Goal: Task Accomplishment & Management: Manage account settings

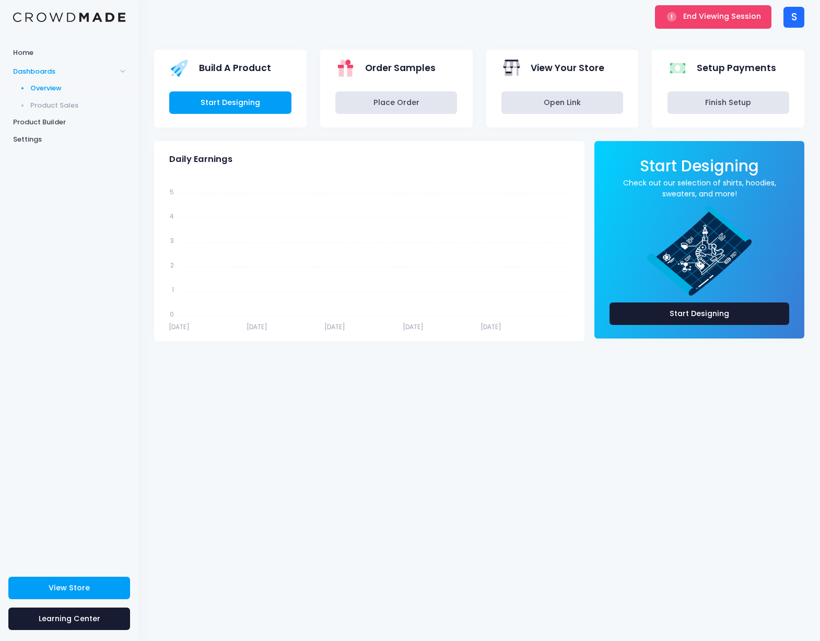
click at [797, 24] on div "S" at bounding box center [794, 17] width 21 height 21
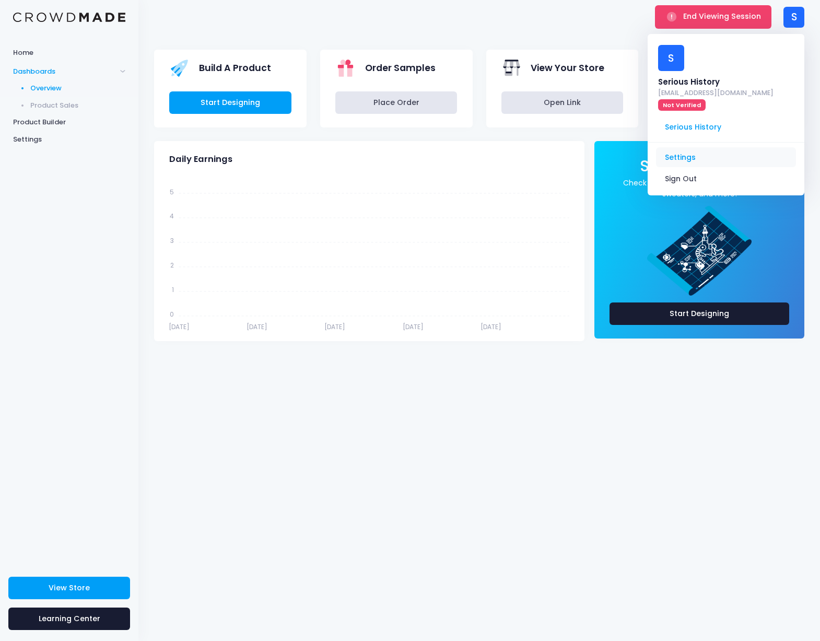
click at [713, 147] on link "Settings" at bounding box center [726, 157] width 140 height 20
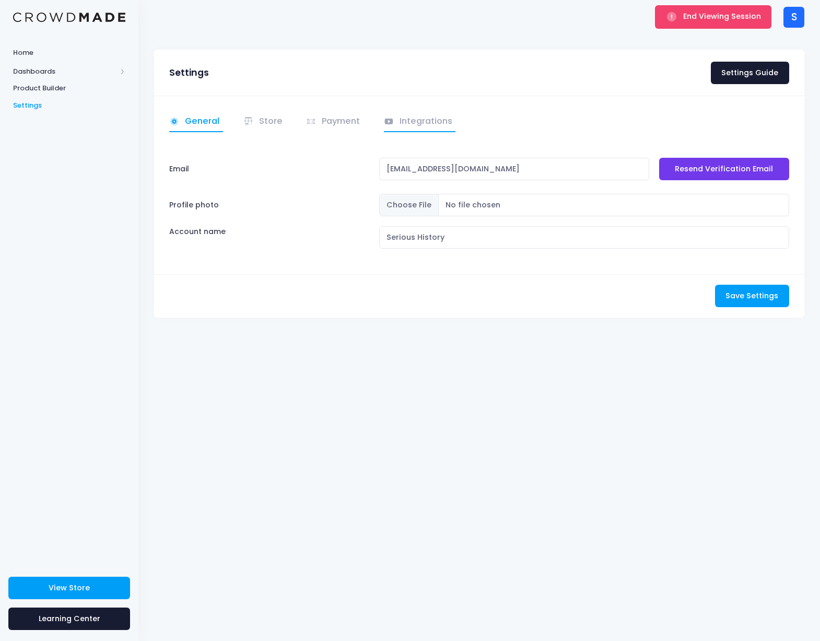
click at [407, 120] on link "Integrations" at bounding box center [420, 122] width 72 height 20
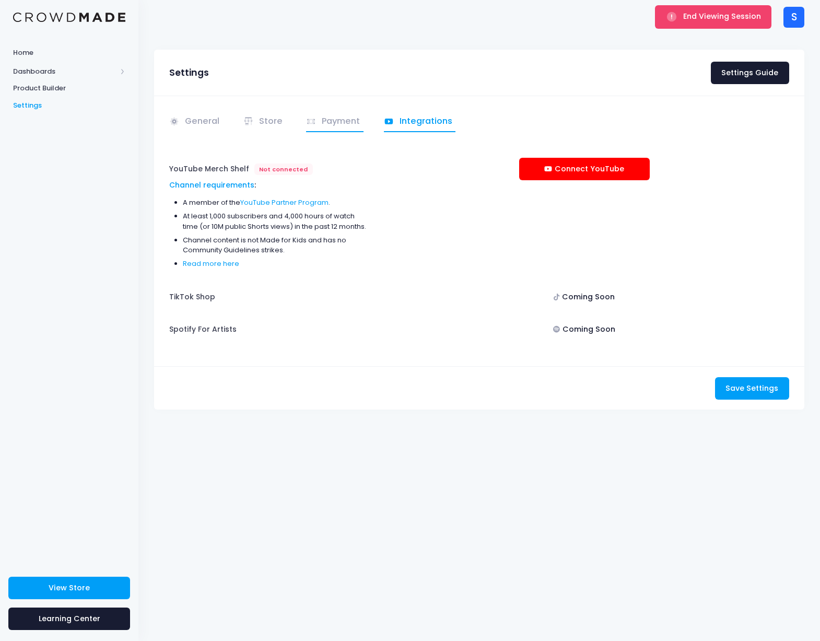
click at [343, 120] on link "Payment" at bounding box center [334, 122] width 57 height 20
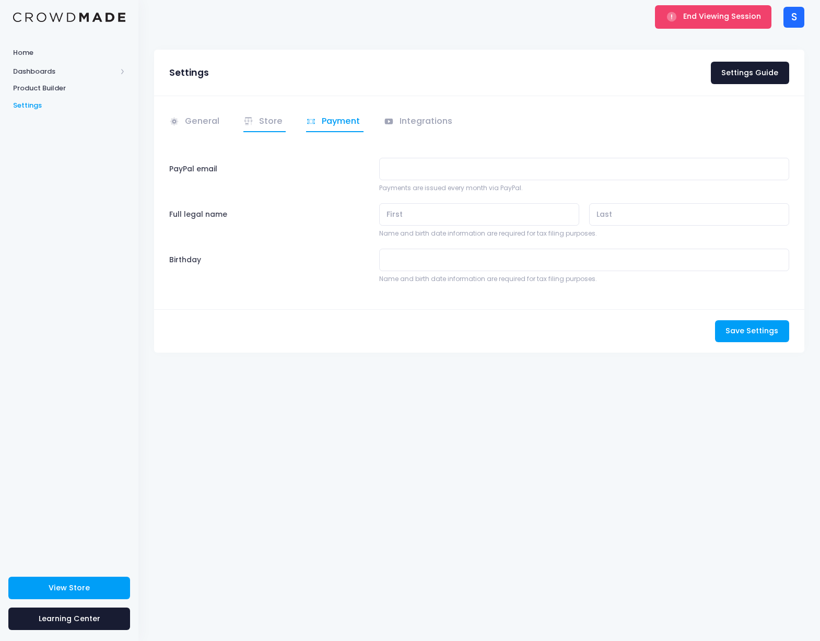
click at [258, 120] on link "Store" at bounding box center [264, 122] width 43 height 20
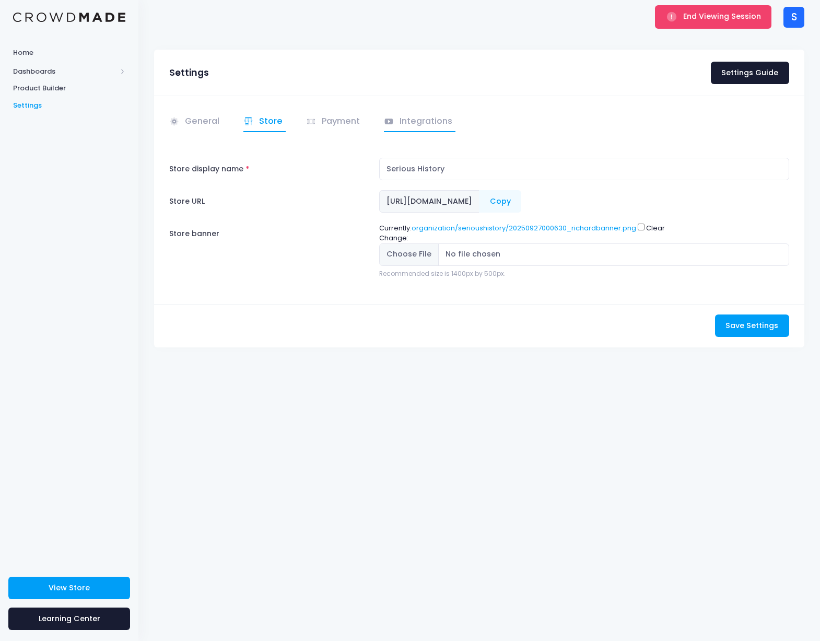
click at [430, 126] on link "Integrations" at bounding box center [420, 122] width 72 height 20
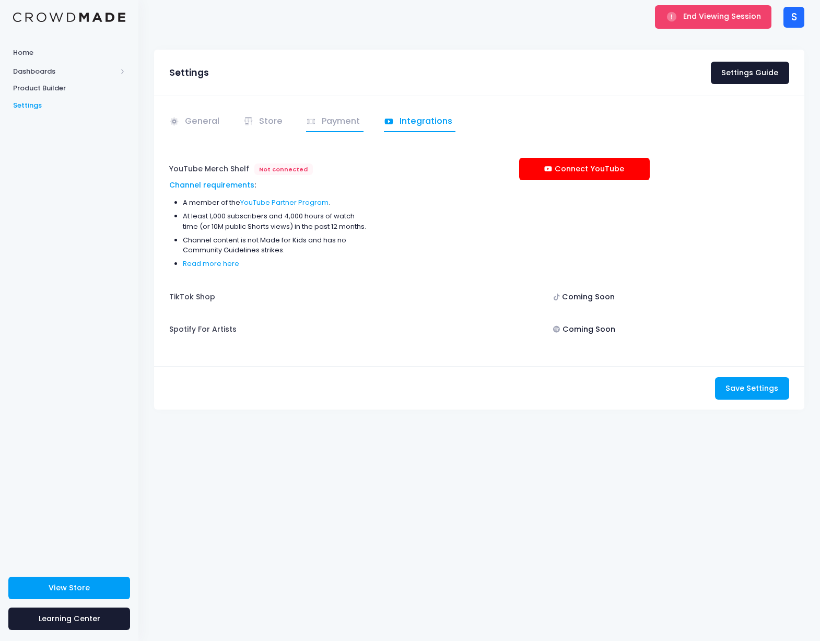
click at [354, 124] on link "Payment" at bounding box center [334, 122] width 57 height 20
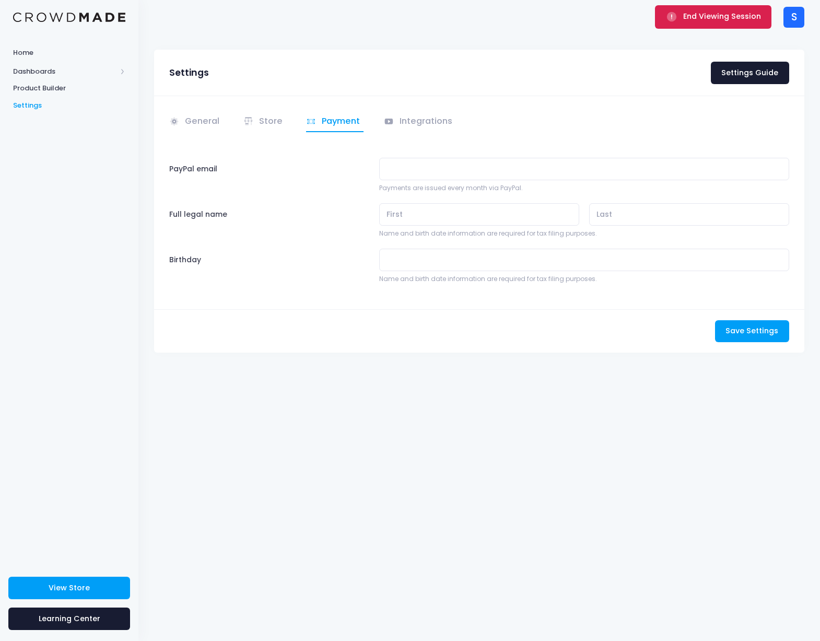
click at [715, 27] on button "End Viewing Session" at bounding box center [713, 16] width 117 height 23
